Goal: Task Accomplishment & Management: Complete application form

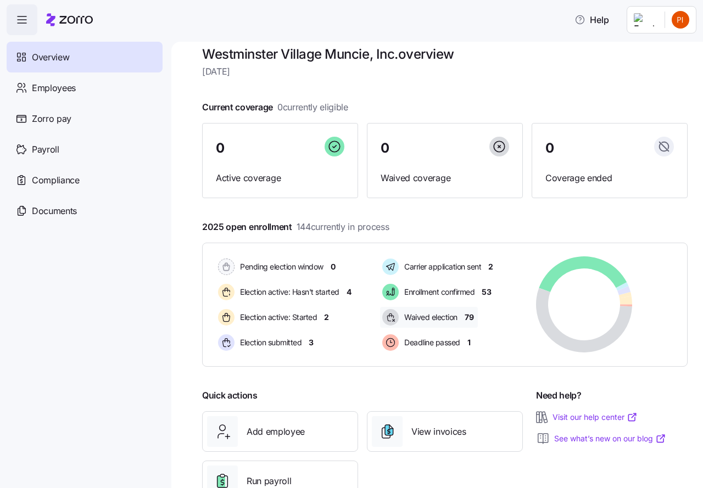
scroll to position [53, 0]
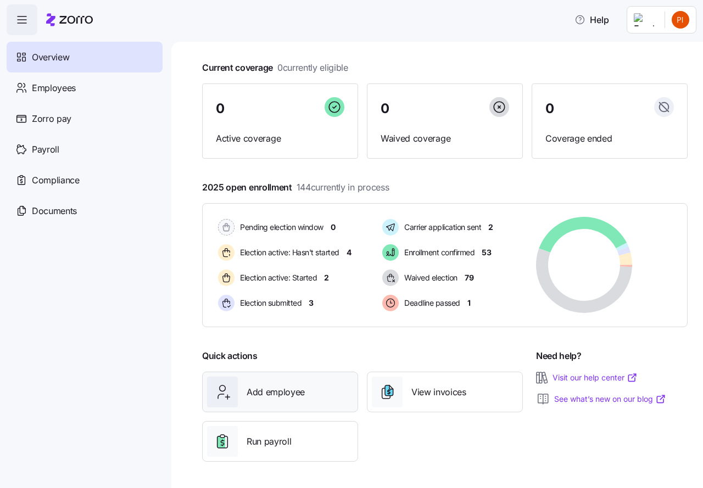
click at [282, 394] on span "Add employee" at bounding box center [276, 393] width 58 height 14
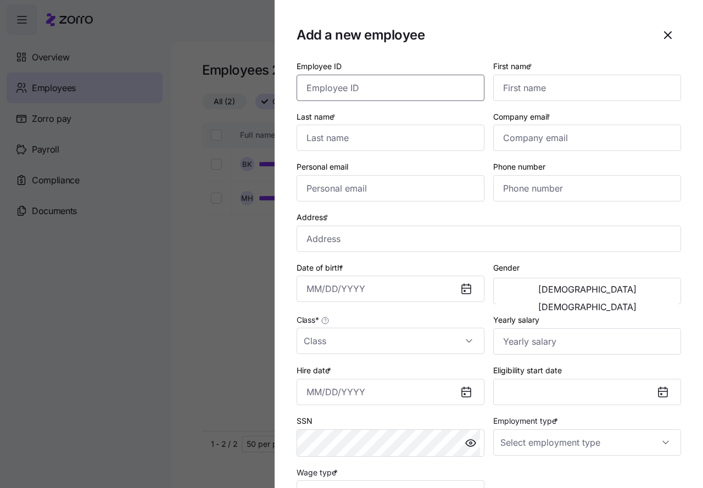
click at [327, 88] on input "Employee ID" at bounding box center [391, 88] width 188 height 26
type input "11348"
click at [509, 79] on input "First name *" at bounding box center [587, 88] width 188 height 26
type input "[PERSON_NAME]"
click at [329, 144] on input "Last name *" at bounding box center [391, 138] width 188 height 26
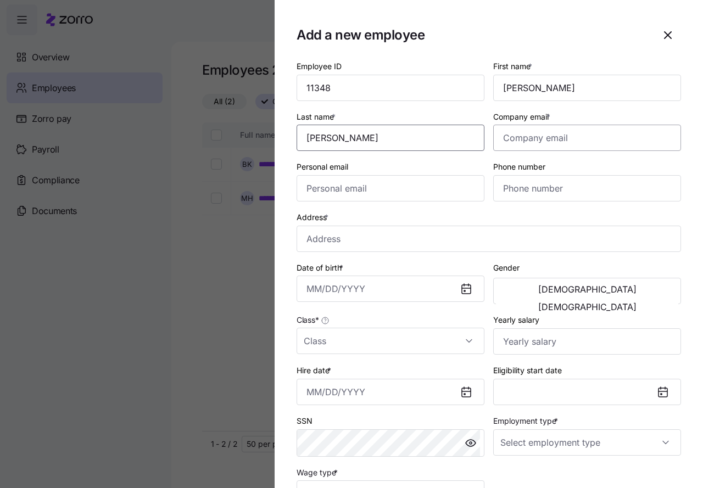
type input "[PERSON_NAME]"
click at [526, 140] on input "Company email *" at bounding box center [587, 138] width 188 height 26
type input "[PERSON_NAME][EMAIL_ADDRESS][DOMAIN_NAME]"
click at [309, 186] on input "Personal email" at bounding box center [391, 188] width 188 height 26
type input "[PERSON_NAME][EMAIL_ADDRESS][DOMAIN_NAME]"
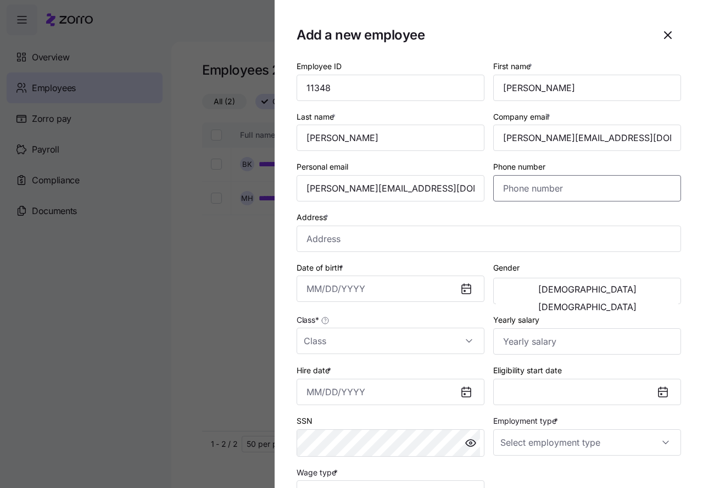
click at [504, 192] on input "Phone number" at bounding box center [587, 188] width 188 height 26
type input "[PHONE_NUMBER]"
click at [325, 237] on input "Address *" at bounding box center [489, 239] width 384 height 26
type input "[STREET_ADDRESS]"
click at [538, 294] on span "[DEMOGRAPHIC_DATA]" at bounding box center [587, 289] width 98 height 9
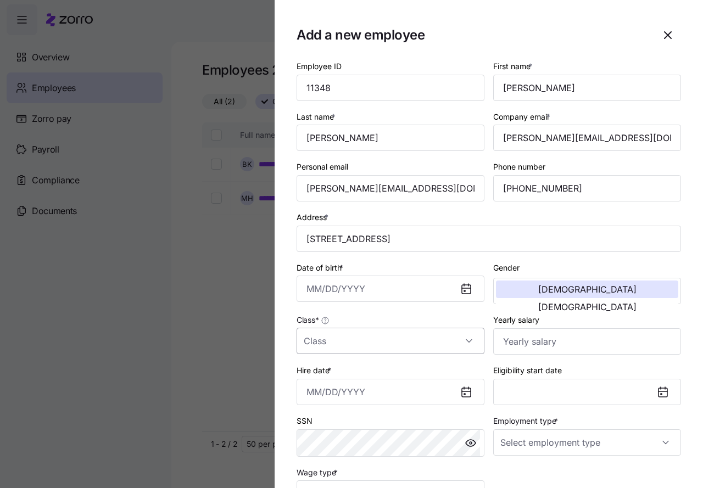
click at [345, 341] on input "Class *" at bounding box center [391, 341] width 188 height 26
click at [326, 379] on div "IN" at bounding box center [388, 374] width 175 height 23
type input "IN"
click at [511, 343] on input "Yearly salary" at bounding box center [587, 341] width 188 height 26
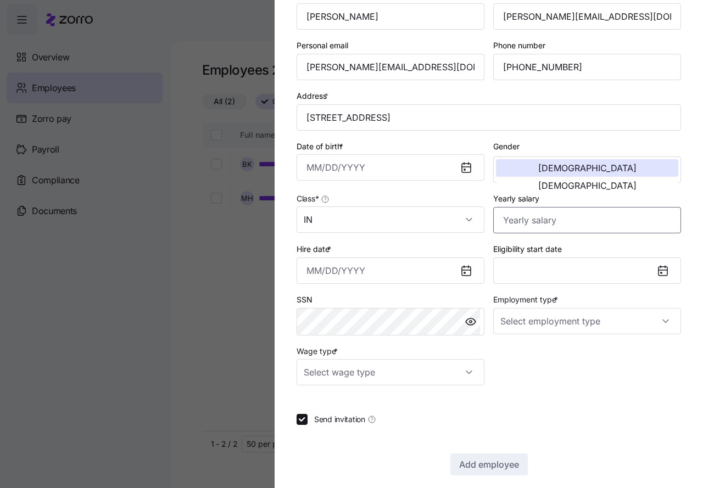
scroll to position [124, 0]
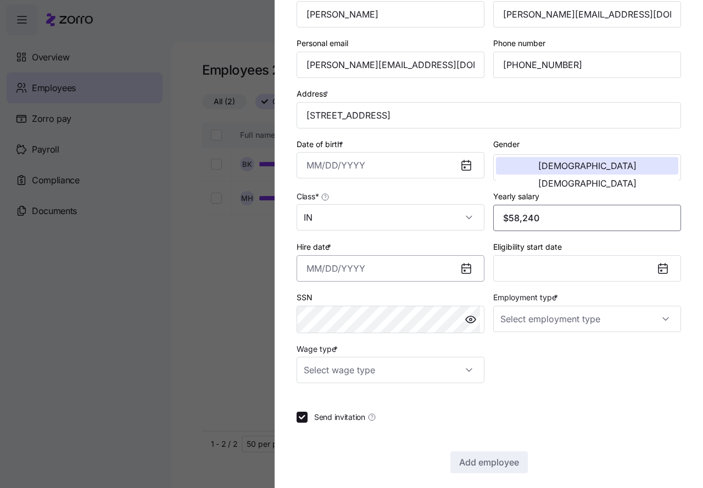
type input "$58,240"
click at [332, 271] on input "Hire date *" at bounding box center [391, 268] width 188 height 26
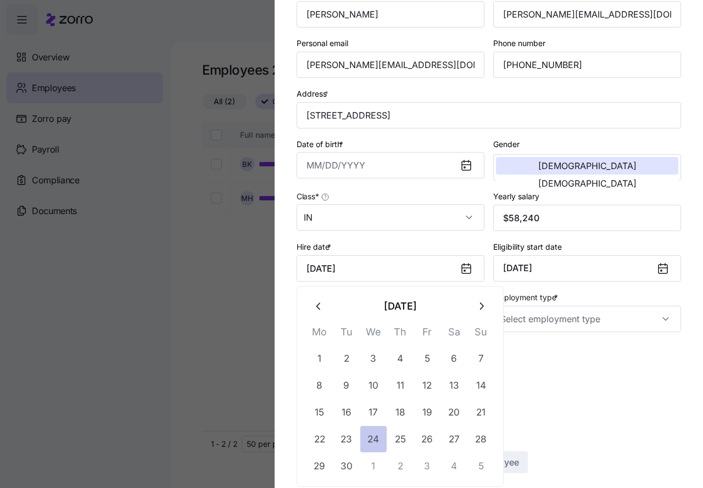
click at [376, 442] on button "24" at bounding box center [373, 439] width 26 height 26
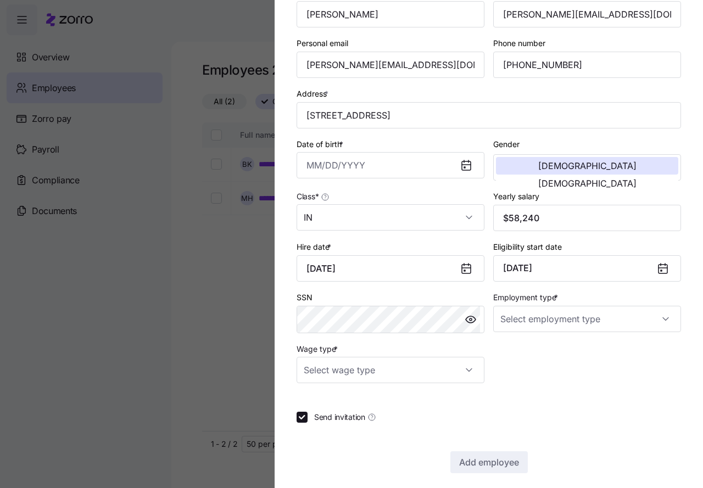
type input "[DATE]"
click at [531, 377] on div "Employee ID 11348 First name * [PERSON_NAME] Last name * [PERSON_NAME] Company …" at bounding box center [488, 159] width 393 height 456
click at [467, 369] on input "Wage type *" at bounding box center [391, 370] width 188 height 26
click at [331, 427] on span "Hourly" at bounding box center [321, 427] width 23 height 12
type input "Hourly"
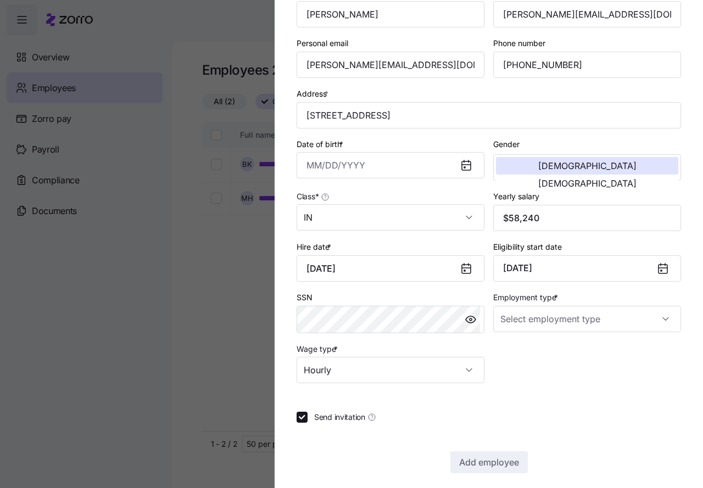
scroll to position [131, 0]
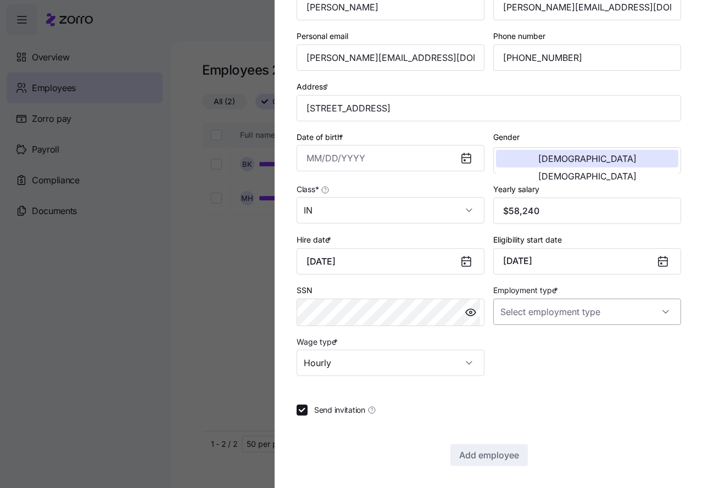
click at [551, 305] on input "Employment type *" at bounding box center [587, 312] width 188 height 26
click at [517, 348] on span "Full Time" at bounding box center [519, 345] width 32 height 12
type input "Full Time"
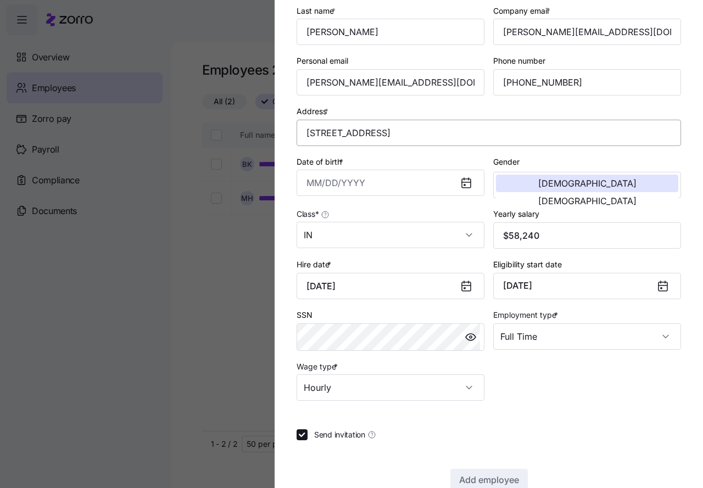
scroll to position [103, 0]
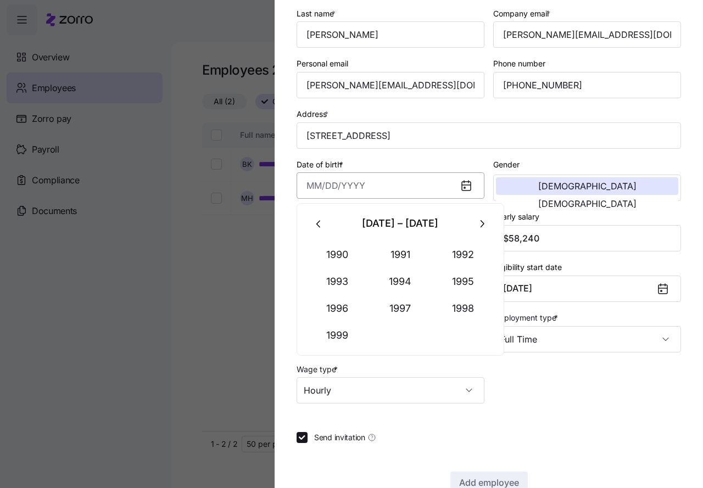
click at [334, 178] on input "Date of birth *" at bounding box center [391, 185] width 188 height 26
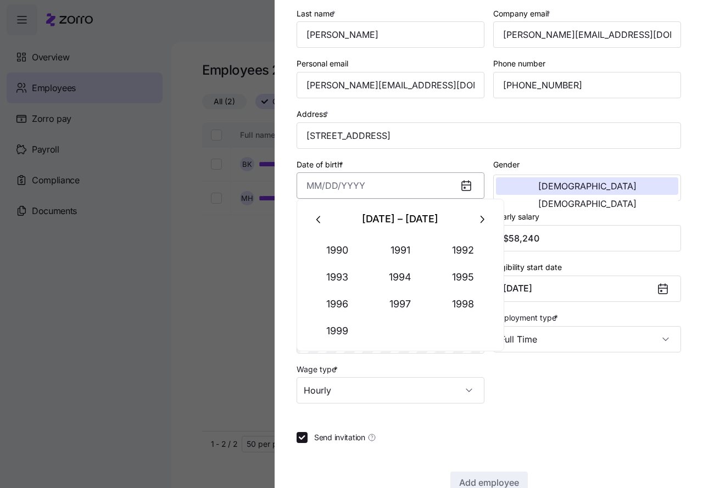
scroll to position [131, 0]
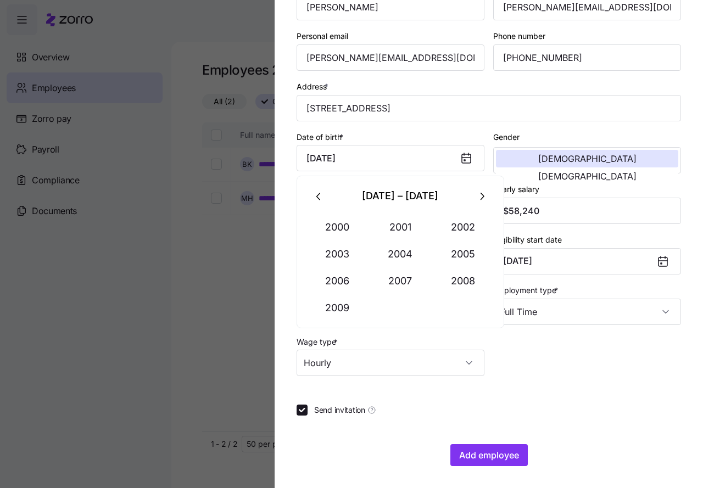
type input "[DATE]"
click at [544, 388] on div at bounding box center [489, 390] width 384 height 11
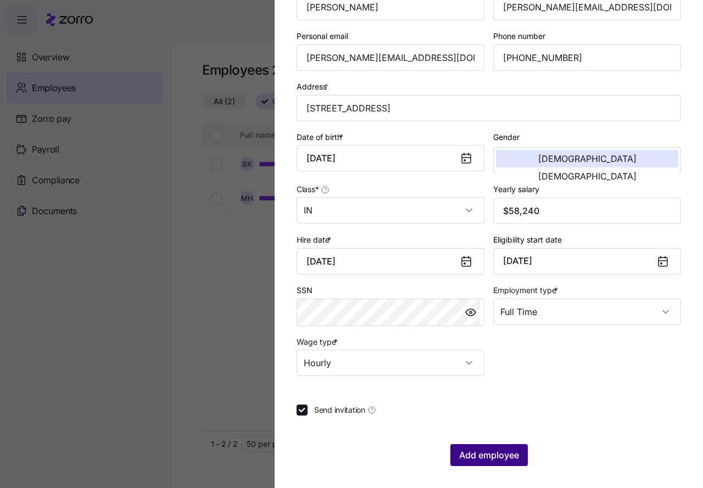
click at [480, 453] on span "Add employee" at bounding box center [489, 455] width 60 height 13
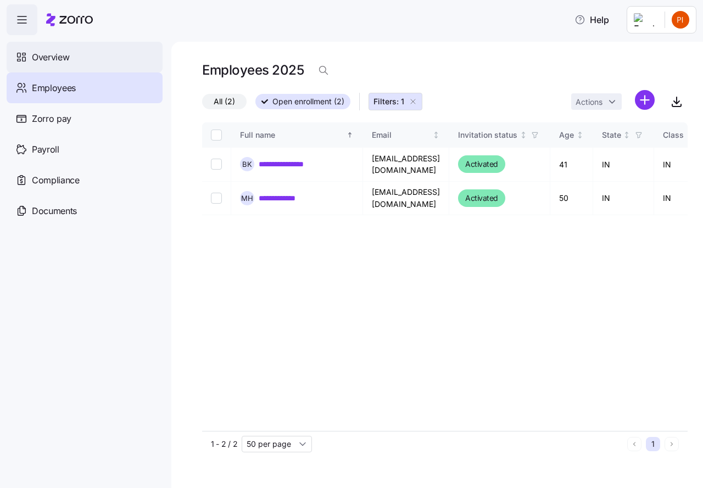
click at [45, 55] on span "Overview" at bounding box center [50, 58] width 37 height 14
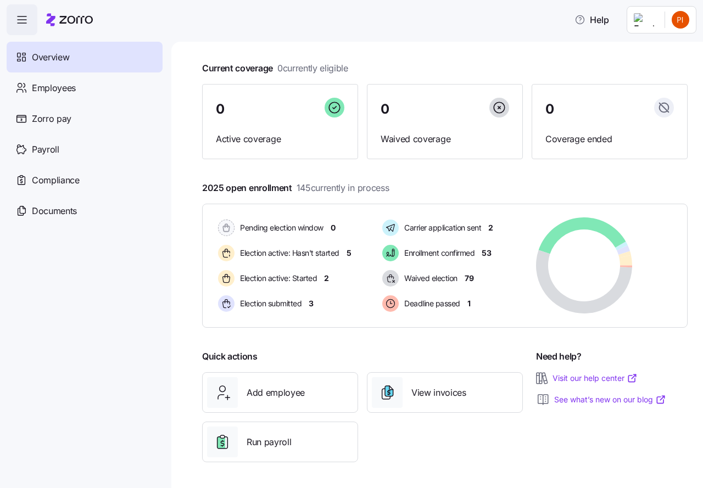
scroll to position [53, 0]
click at [287, 386] on span "Add employee" at bounding box center [276, 393] width 58 height 14
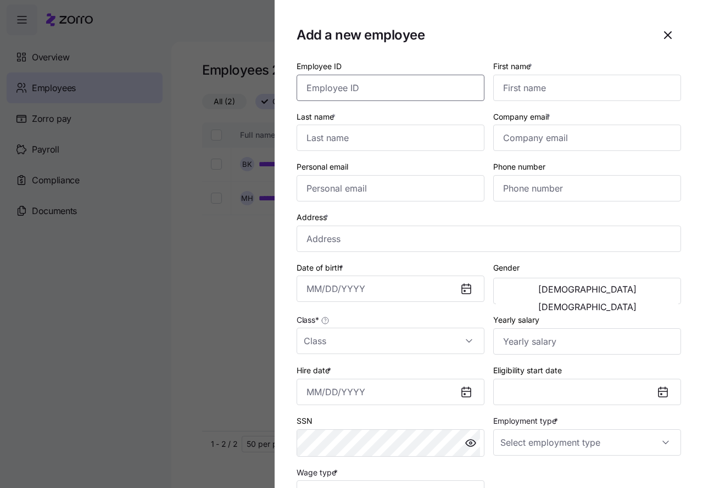
click at [316, 90] on input "Employee ID" at bounding box center [391, 88] width 188 height 26
type input "11349"
click at [509, 85] on input "First name *" at bounding box center [587, 88] width 188 height 26
type input "[PERSON_NAME]"
click at [317, 139] on input "Last name *" at bounding box center [391, 138] width 188 height 26
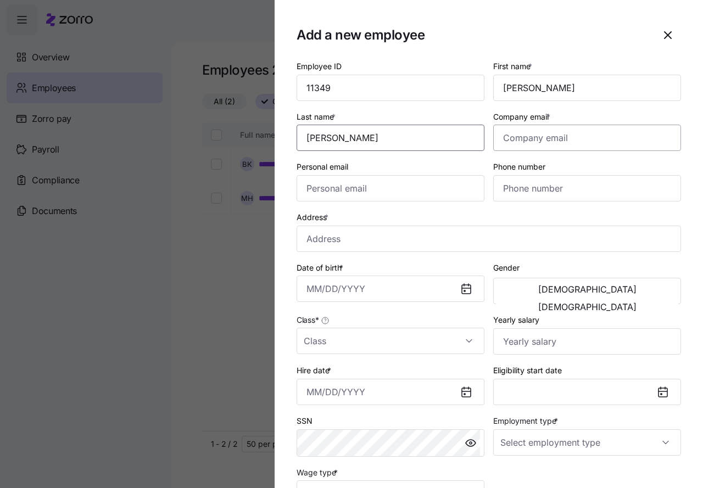
type input "[PERSON_NAME]"
click at [520, 142] on input "Company email *" at bounding box center [587, 138] width 188 height 26
type input "[EMAIL_ADDRESS][DOMAIN_NAME]"
click at [356, 186] on input "Personal email" at bounding box center [391, 188] width 188 height 26
type input "[EMAIL_ADDRESS][DOMAIN_NAME]"
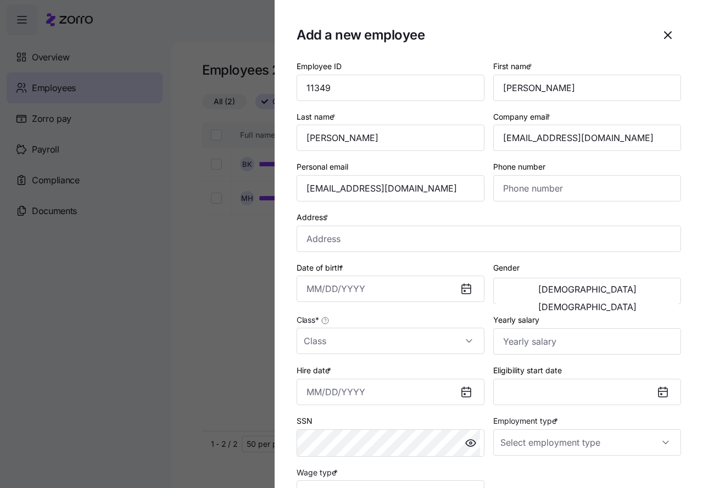
click at [417, 214] on div "Address *" at bounding box center [489, 231] width 384 height 42
click at [504, 189] on input "Phone number" at bounding box center [587, 188] width 188 height 26
type input "[PHONE_NUMBER]"
click at [322, 246] on input "Address *" at bounding box center [489, 239] width 384 height 26
type input "[STREET_ADDRESS][PERSON_NAME][PERSON_NAME]"
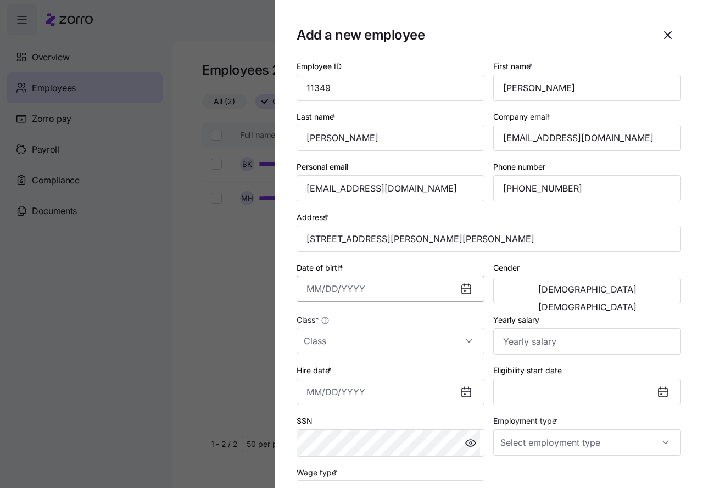
click at [362, 290] on input "Date of birth *" at bounding box center [391, 289] width 188 height 26
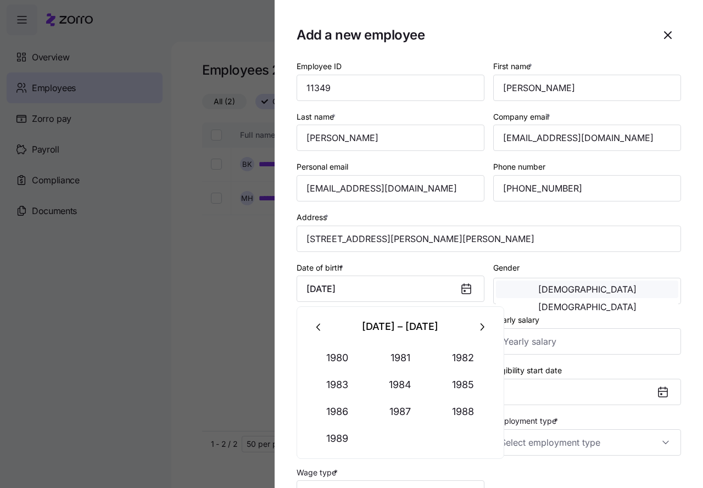
type input "[DATE]"
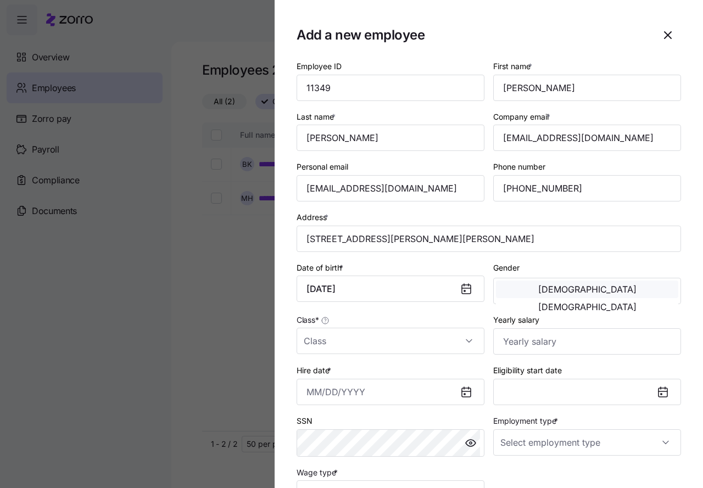
click at [538, 291] on span "[DEMOGRAPHIC_DATA]" at bounding box center [587, 289] width 98 height 9
click at [350, 345] on input "Class *" at bounding box center [391, 341] width 188 height 26
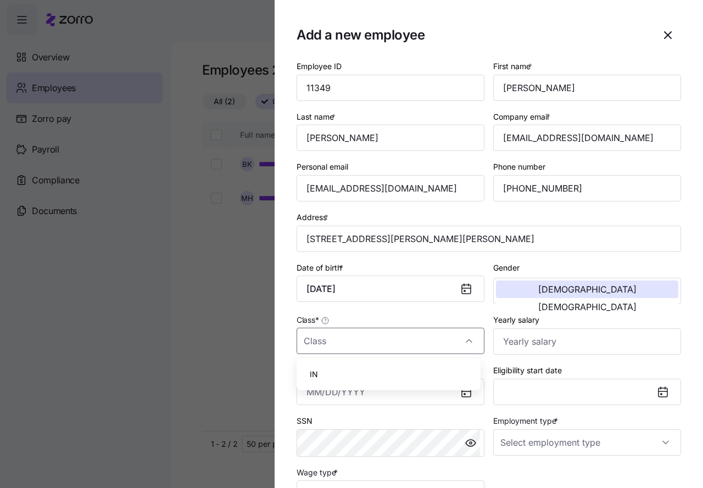
click at [343, 378] on div "IN" at bounding box center [388, 374] width 175 height 23
type input "IN"
click at [531, 338] on input "Yearly salary" at bounding box center [587, 341] width 188 height 26
type input "$31,200"
click at [359, 394] on input "Hire date *" at bounding box center [391, 392] width 188 height 26
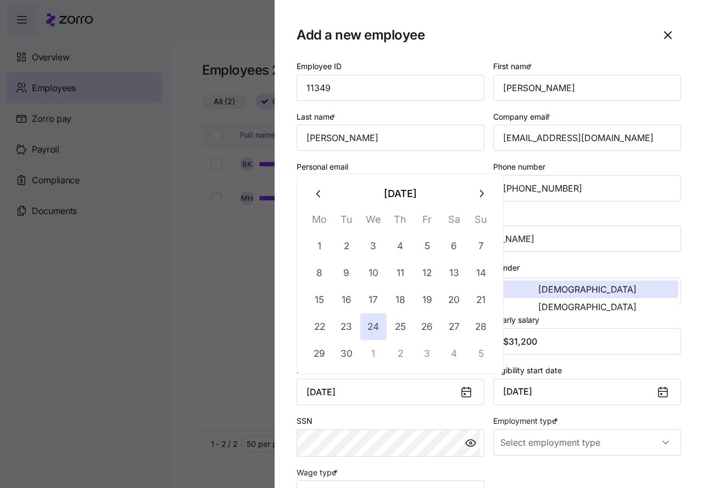
type input "[DATE]"
click at [422, 416] on div "SSN" at bounding box center [391, 435] width 188 height 43
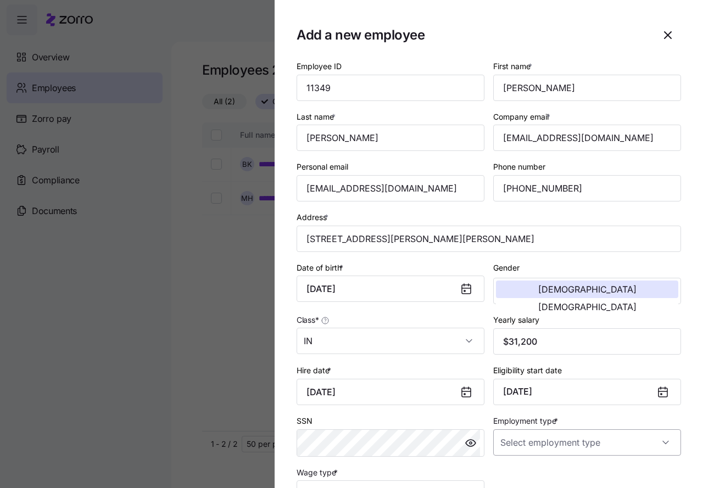
click at [514, 442] on input "Employment type *" at bounding box center [587, 442] width 188 height 26
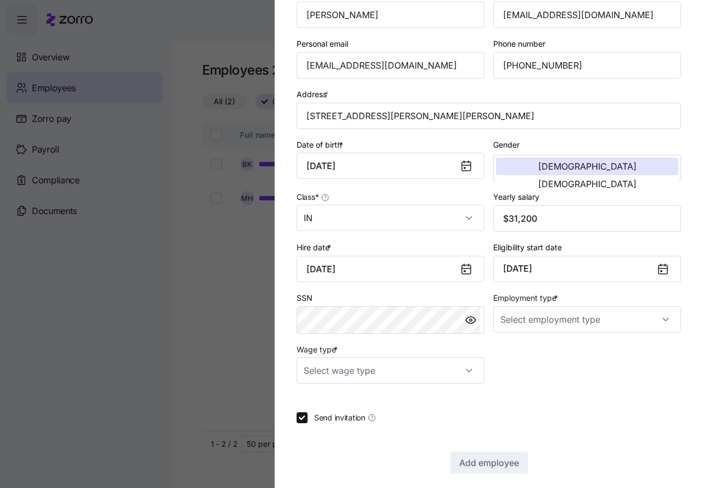
scroll to position [131, 0]
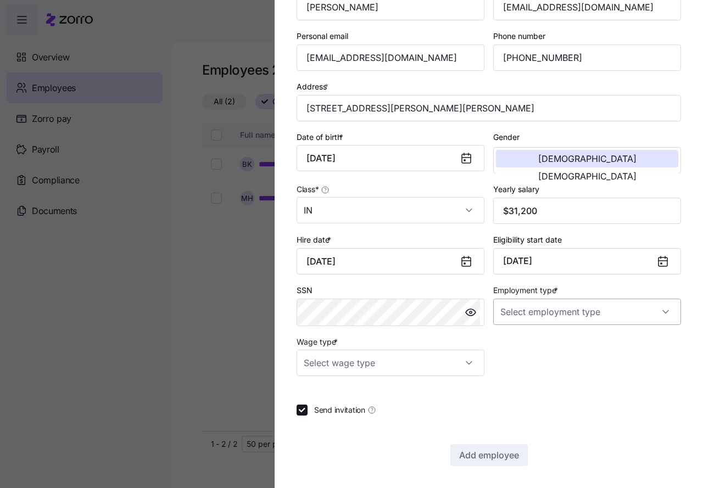
click at [656, 314] on input "Employment type *" at bounding box center [587, 312] width 188 height 26
click at [525, 347] on span "Full Time" at bounding box center [519, 345] width 32 height 12
type input "Full Time"
click at [464, 365] on input "Wage type *" at bounding box center [391, 363] width 188 height 26
click at [394, 424] on div "Hourly" at bounding box center [388, 419] width 175 height 23
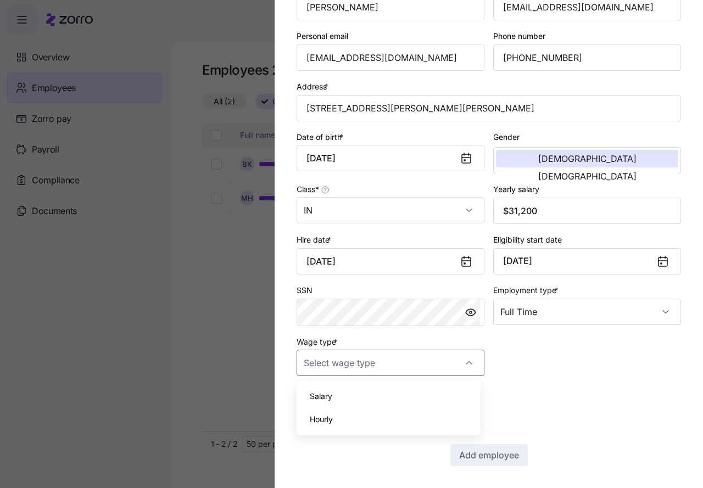
type input "Hourly"
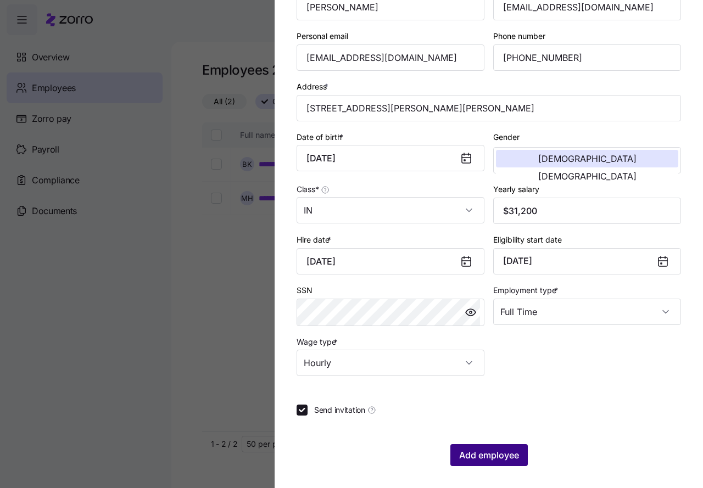
click at [477, 451] on span "Add employee" at bounding box center [489, 455] width 60 height 13
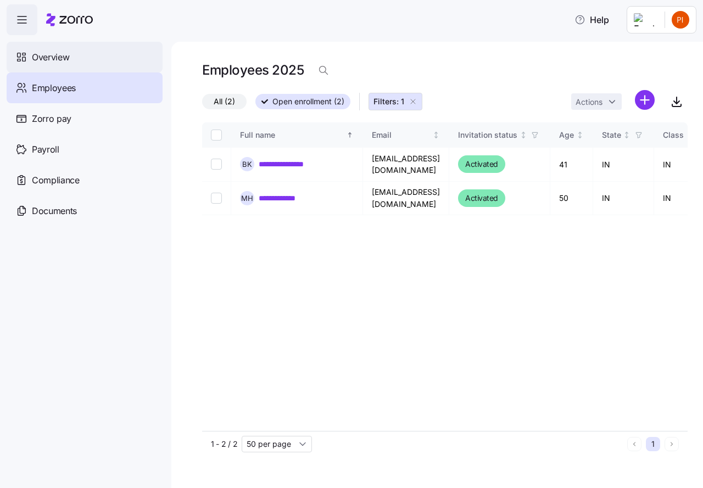
click at [65, 56] on span "Overview" at bounding box center [50, 58] width 37 height 14
